Goal: Task Accomplishment & Management: Use online tool/utility

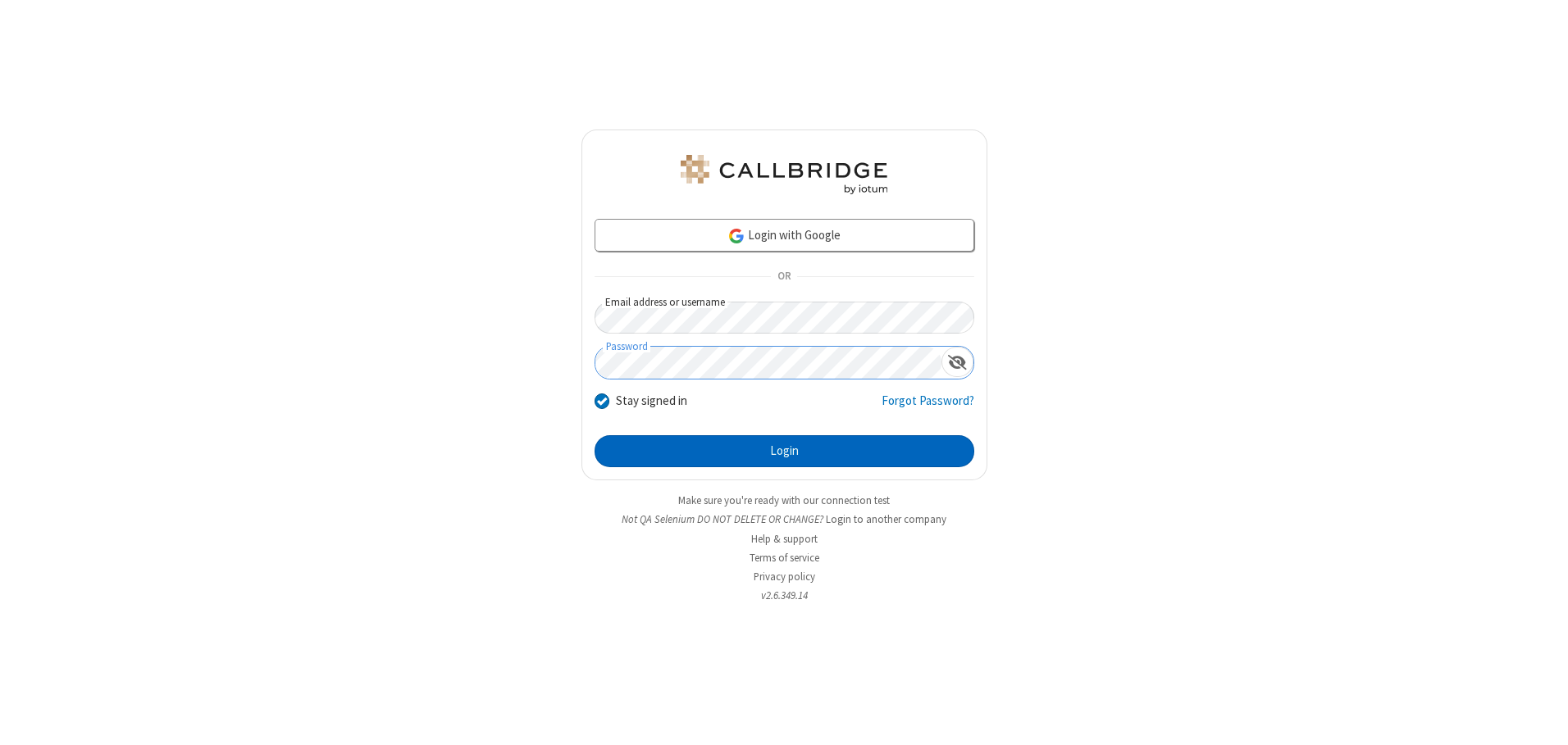
click at [784, 451] on button "Login" at bounding box center [784, 452] width 379 height 33
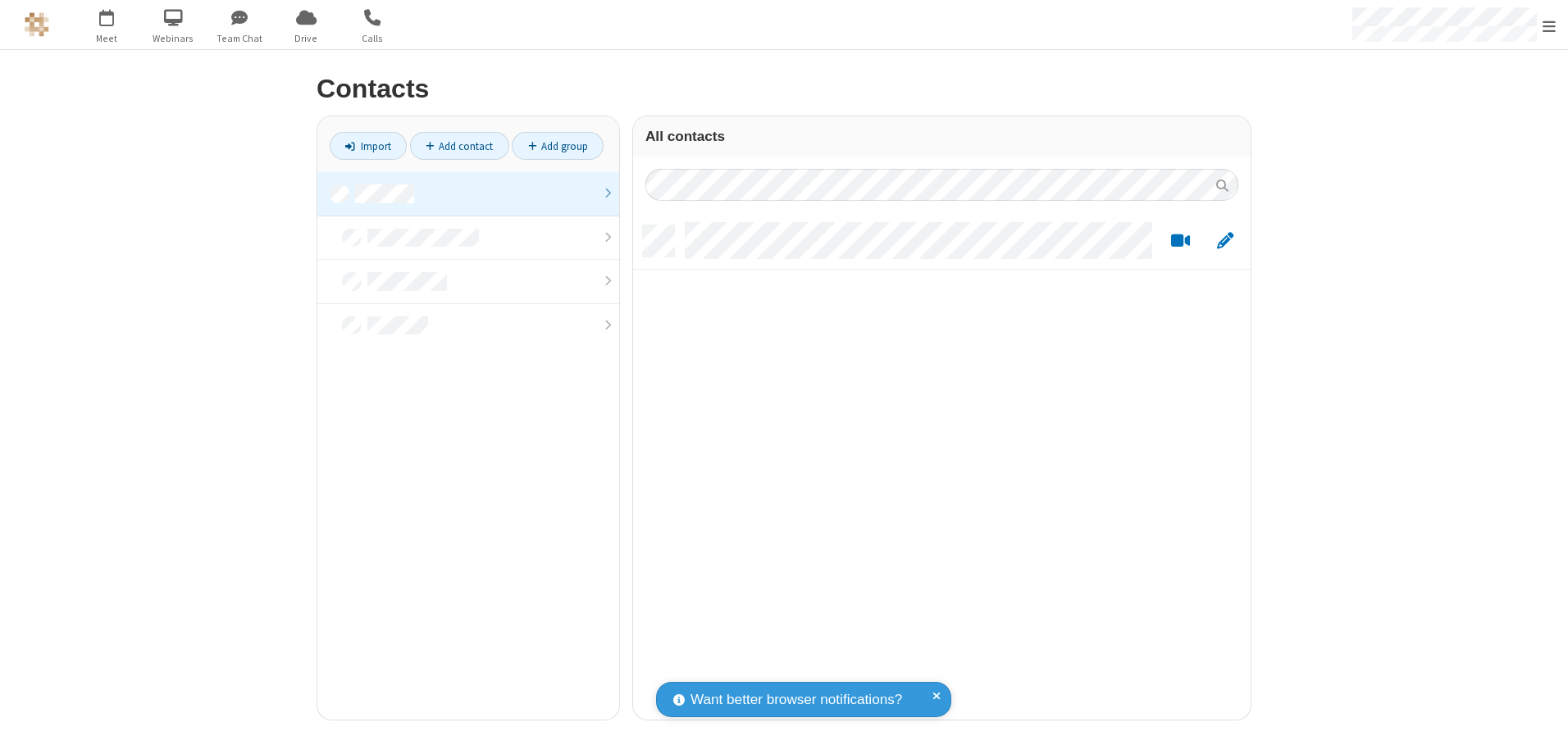
scroll to position [494, 605]
click at [468, 194] on link at bounding box center [467, 195] width 301 height 44
click at [368, 146] on link "Import" at bounding box center [368, 146] width 77 height 28
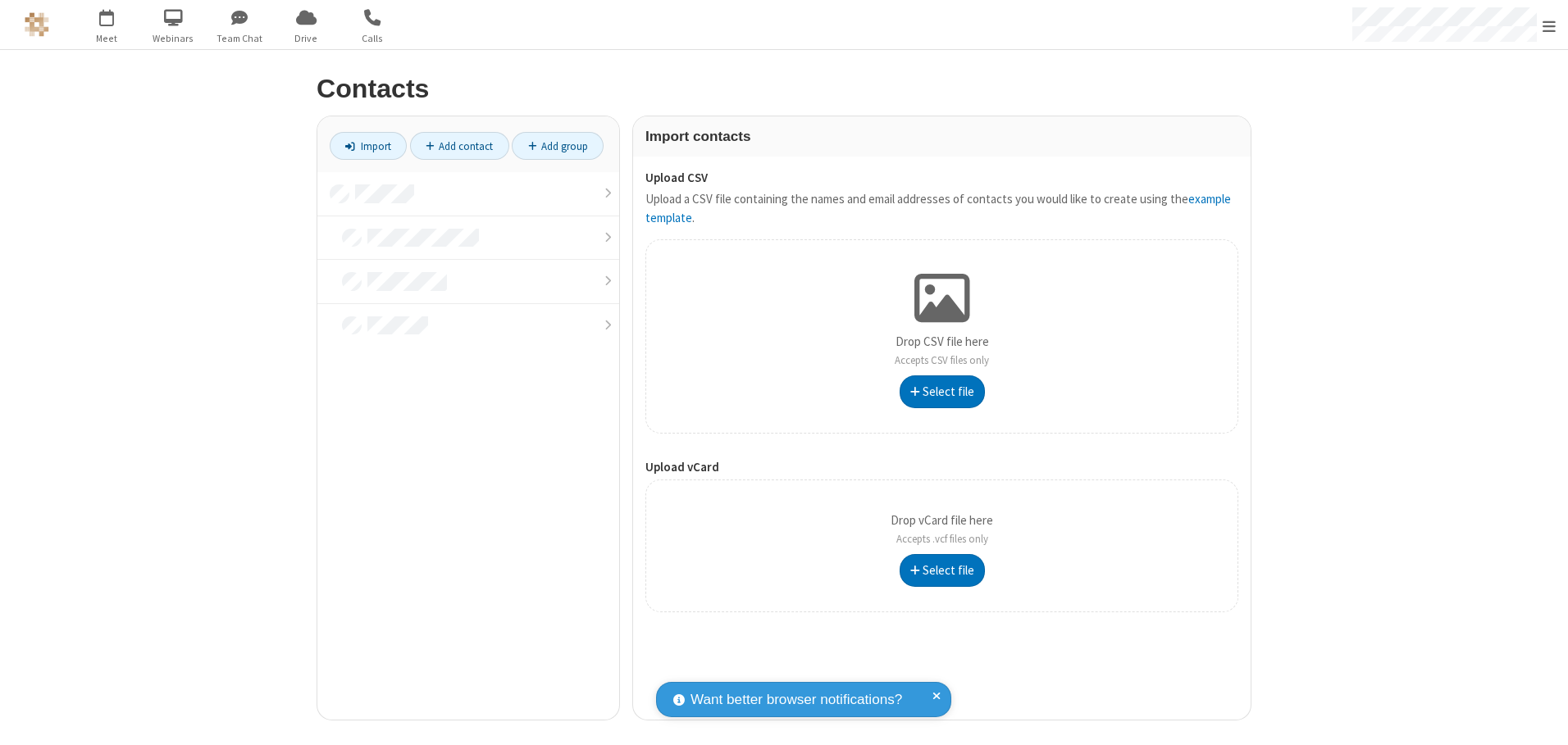
type input "C:\fakepath\excel_file.xlsx"
